Goal: Information Seeking & Learning: Learn about a topic

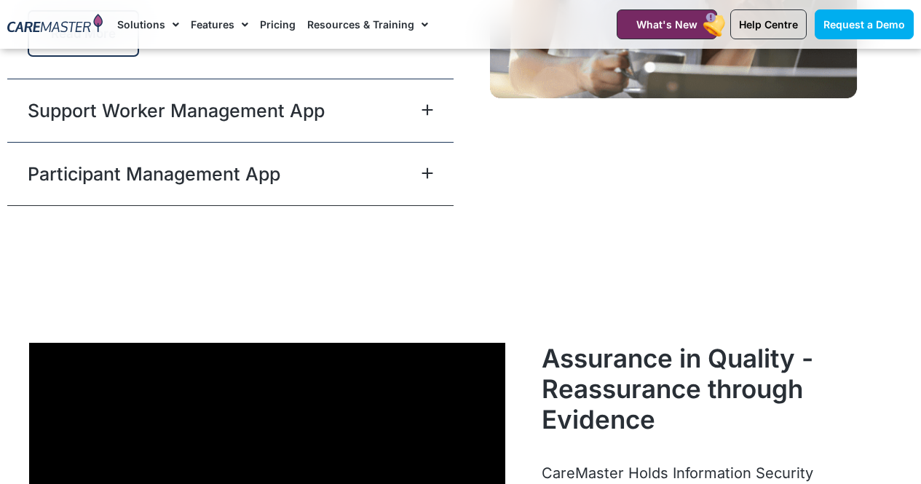
scroll to position [3857, 0]
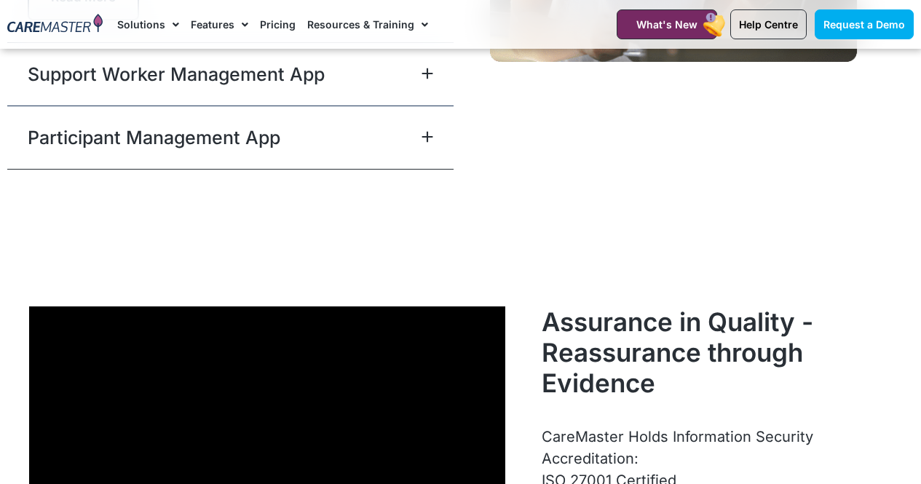
click at [272, 143] on link "Participant Management App" at bounding box center [154, 137] width 253 height 26
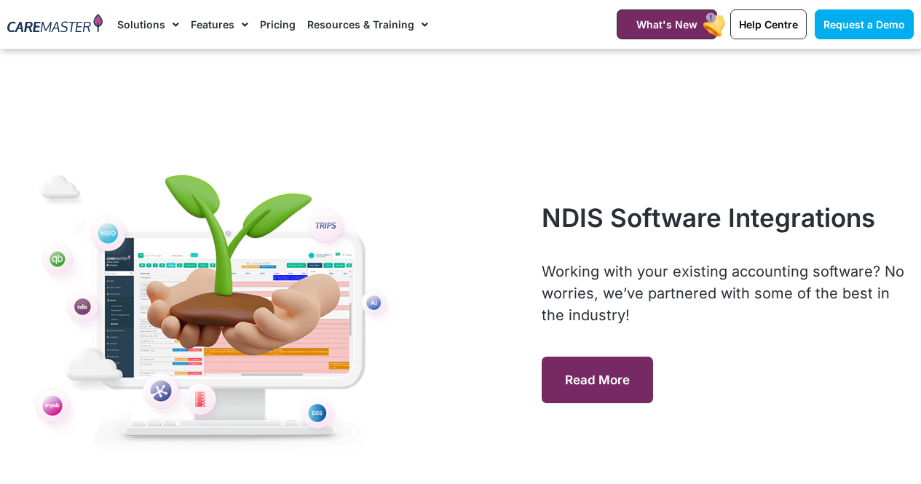
scroll to position [6607, 0]
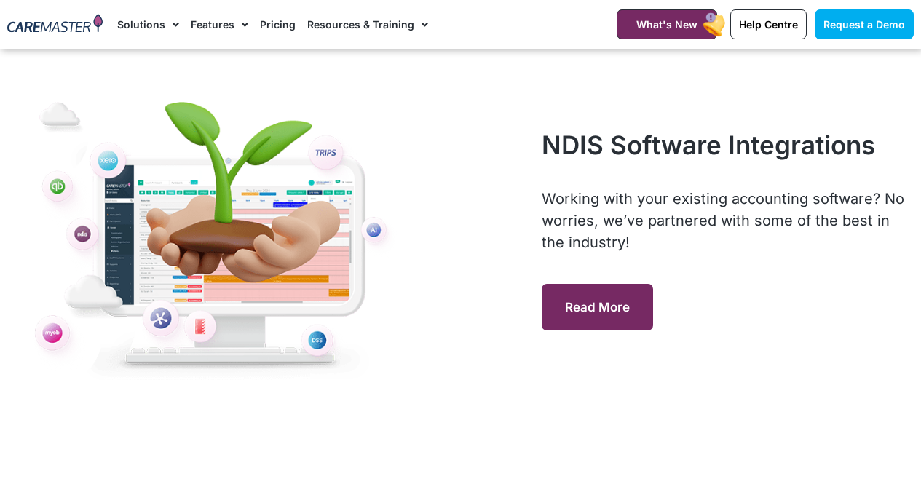
click at [582, 316] on link "Read More" at bounding box center [597, 307] width 111 height 47
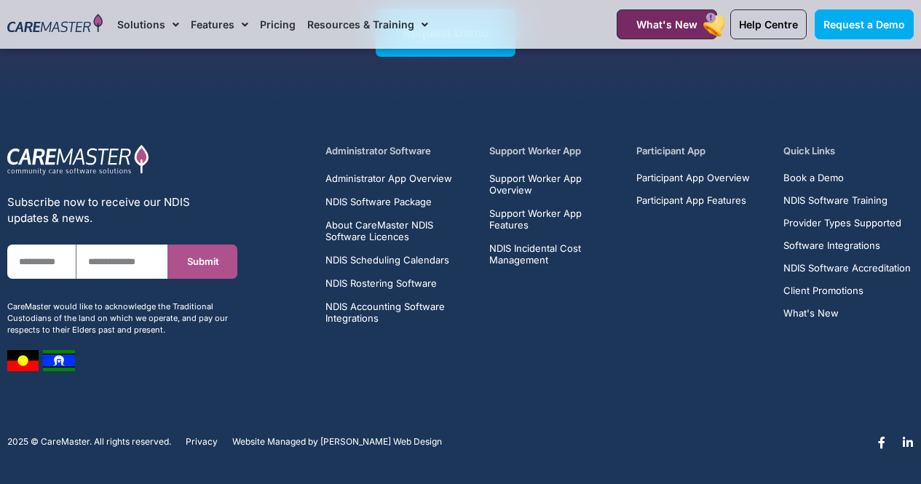
scroll to position [6925, 0]
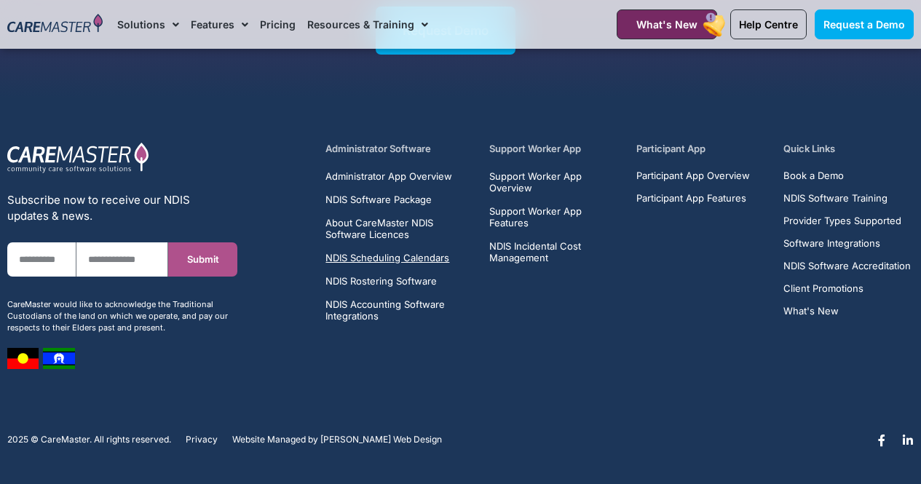
click at [401, 260] on span "NDIS Scheduling Calendars" at bounding box center [387, 258] width 124 height 12
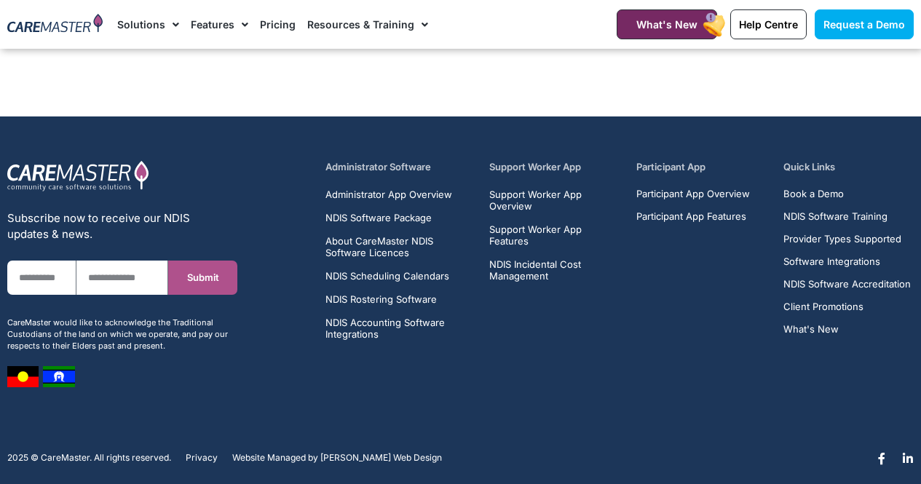
scroll to position [5586, 0]
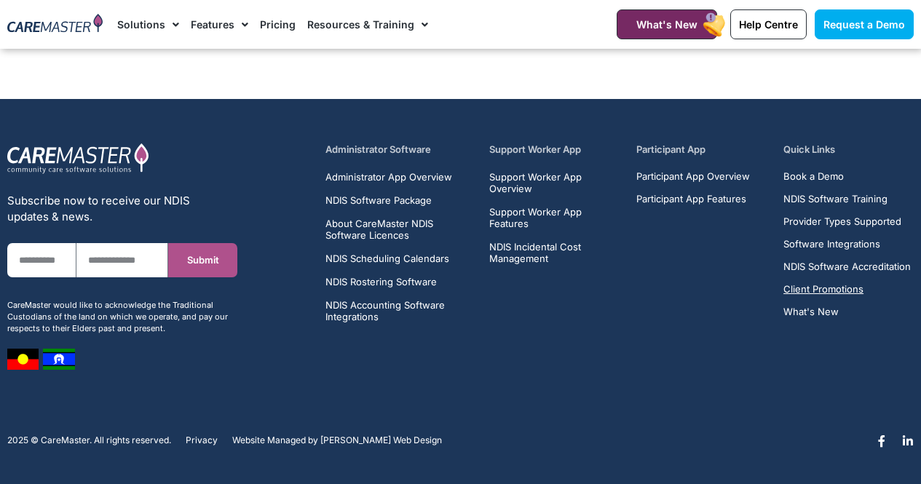
click at [827, 288] on span "Client Promotions" at bounding box center [823, 289] width 80 height 11
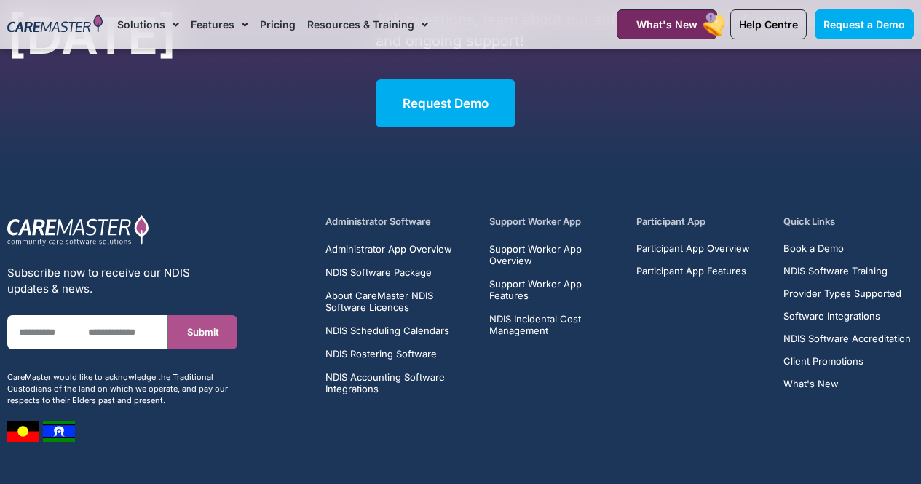
scroll to position [3303, 0]
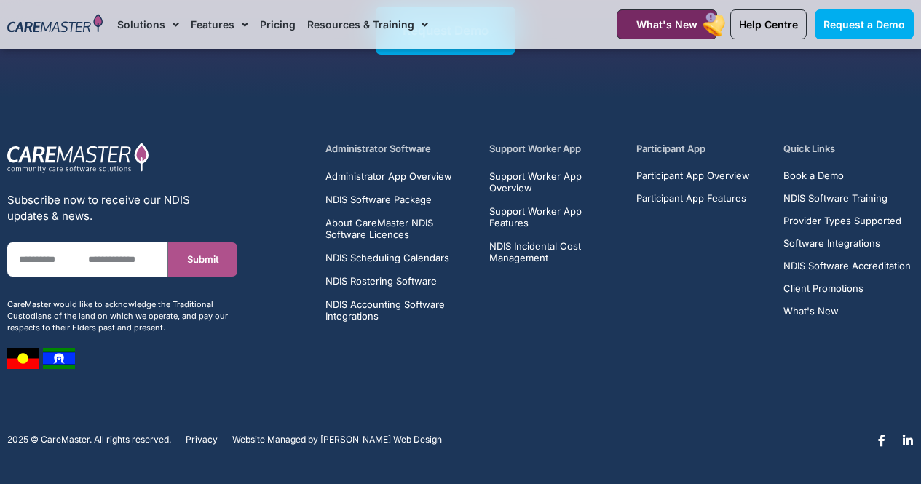
click at [277, 24] on link "Pricing" at bounding box center [278, 24] width 36 height 49
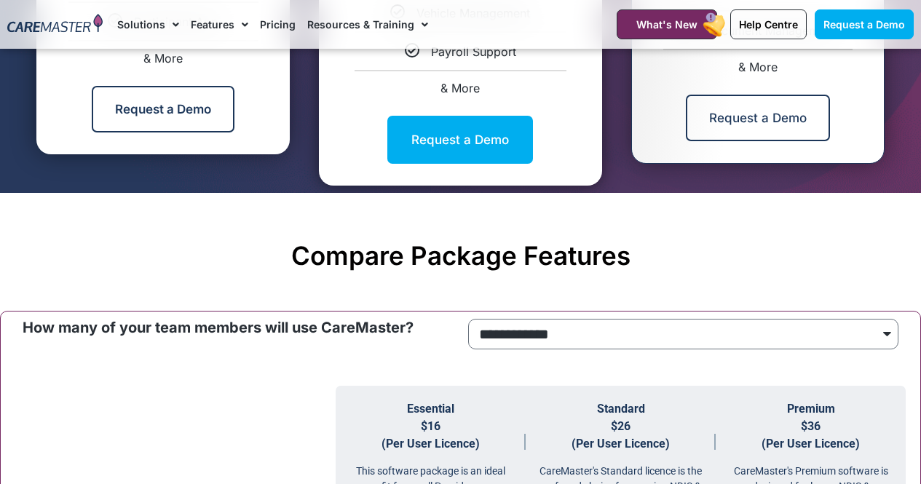
scroll to position [1092, 0]
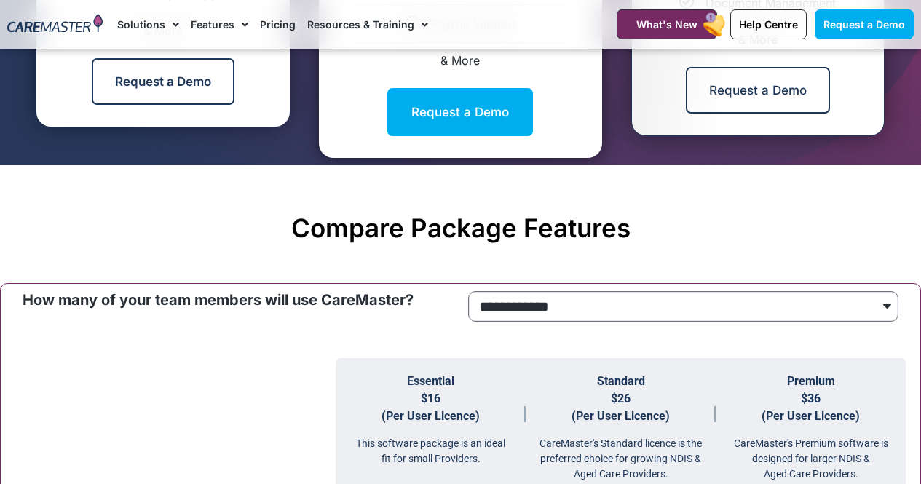
click at [530, 295] on select "**********" at bounding box center [683, 306] width 431 height 31
select select "****"
click at [468, 291] on select "**********" at bounding box center [683, 306] width 431 height 31
click at [287, 373] on th at bounding box center [175, 427] width 320 height 139
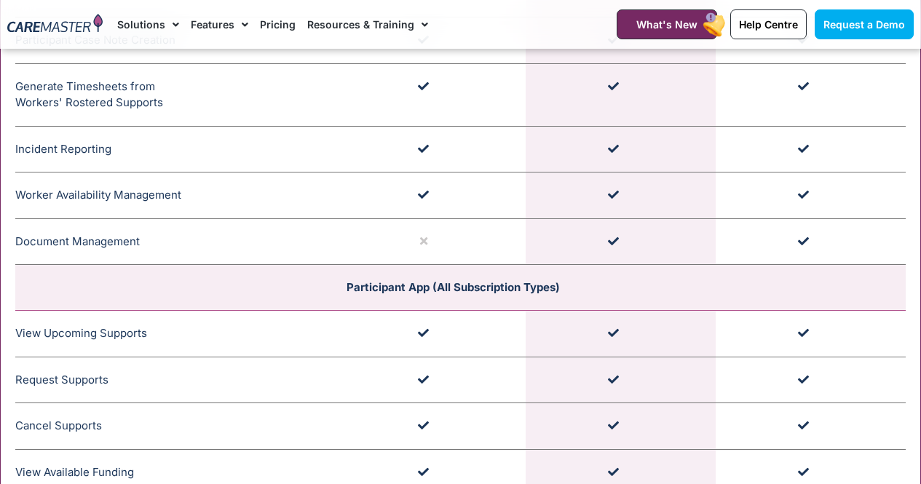
scroll to position [3930, 0]
